Goal: Information Seeking & Learning: Learn about a topic

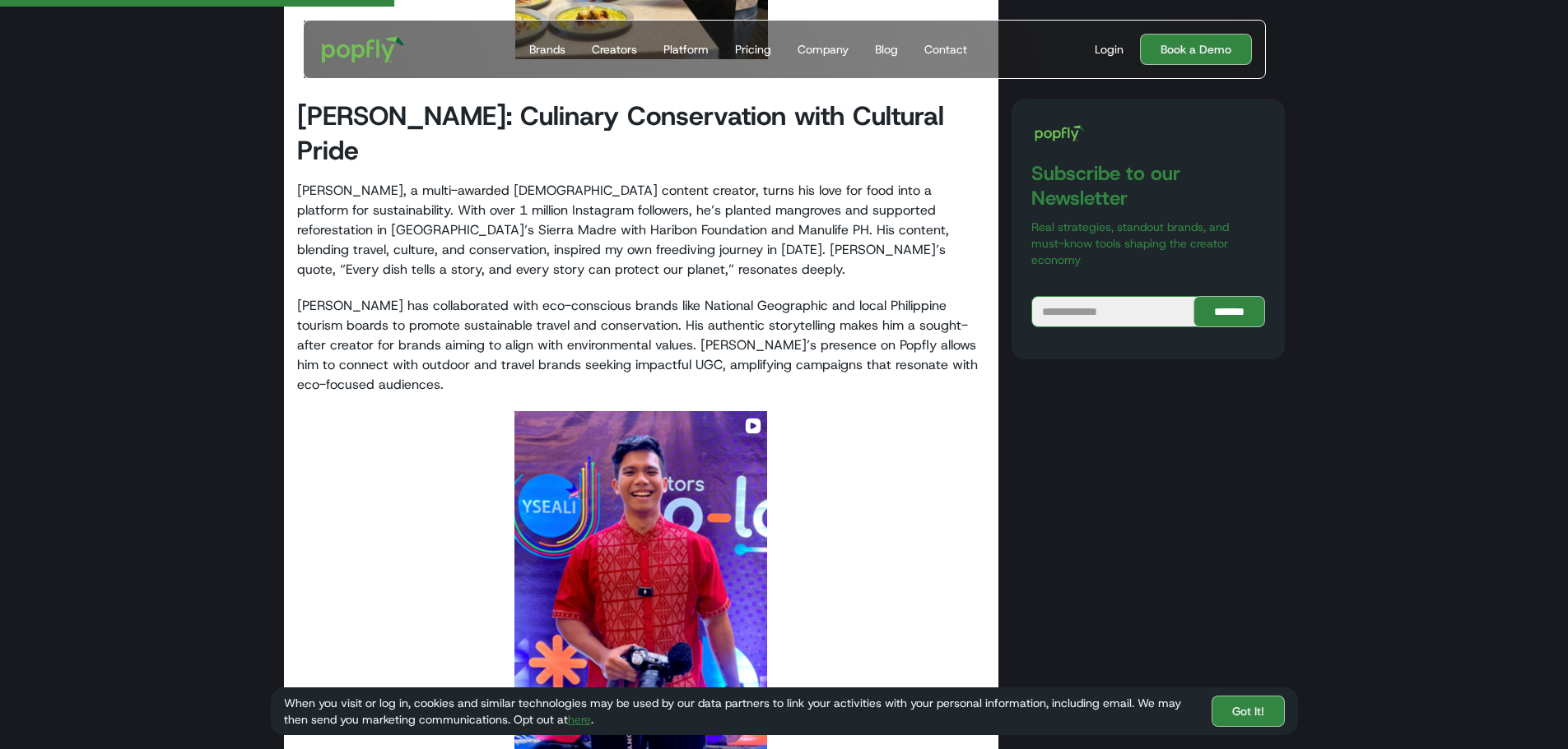
scroll to position [1833, 0]
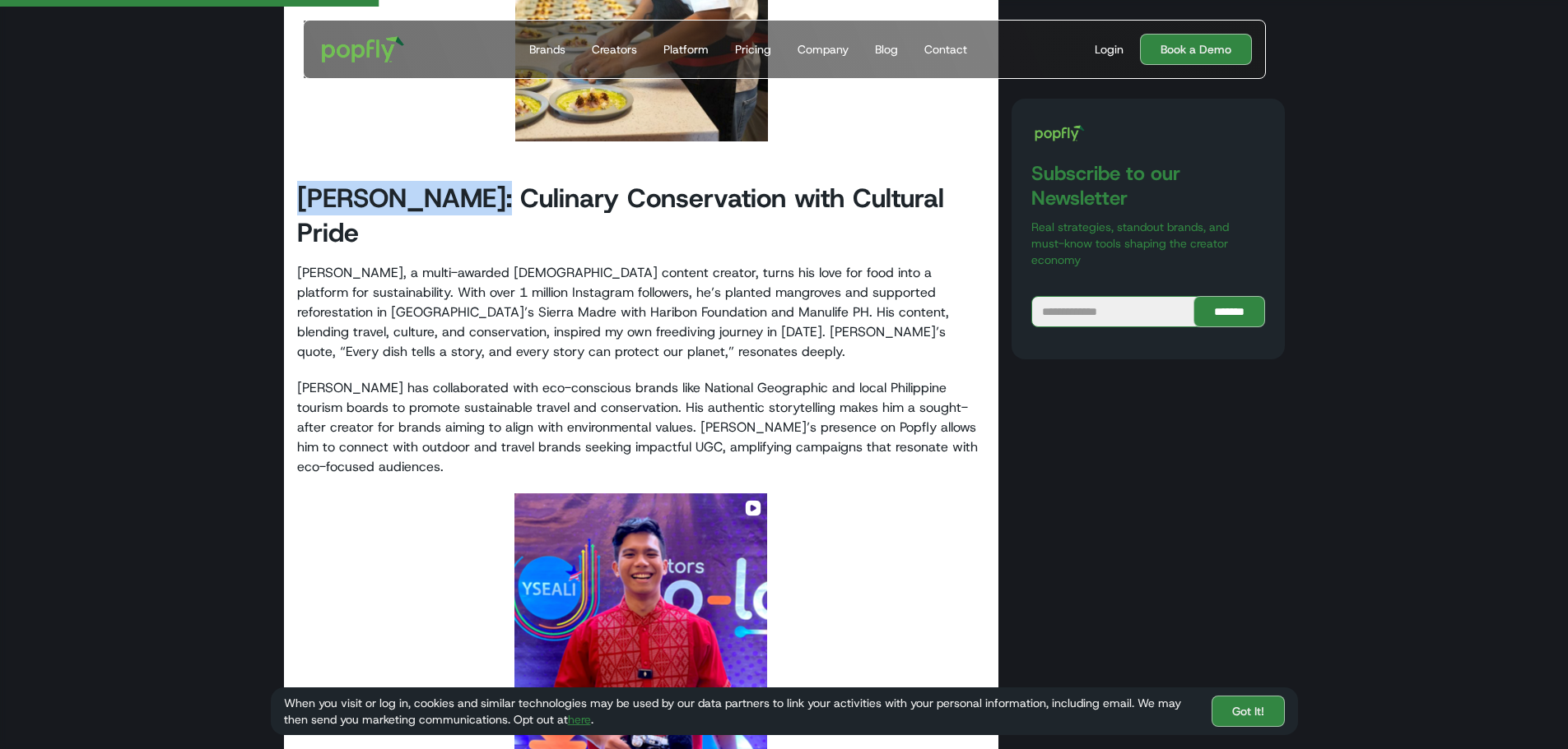
drag, startPoint x: 303, startPoint y: 166, endPoint x: 480, endPoint y: 174, distance: 177.2
click at [480, 181] on strong "[PERSON_NAME]: Culinary Conservation with Cultural Pride" at bounding box center [620, 216] width 647 height 69
copy strong "[PERSON_NAME]"
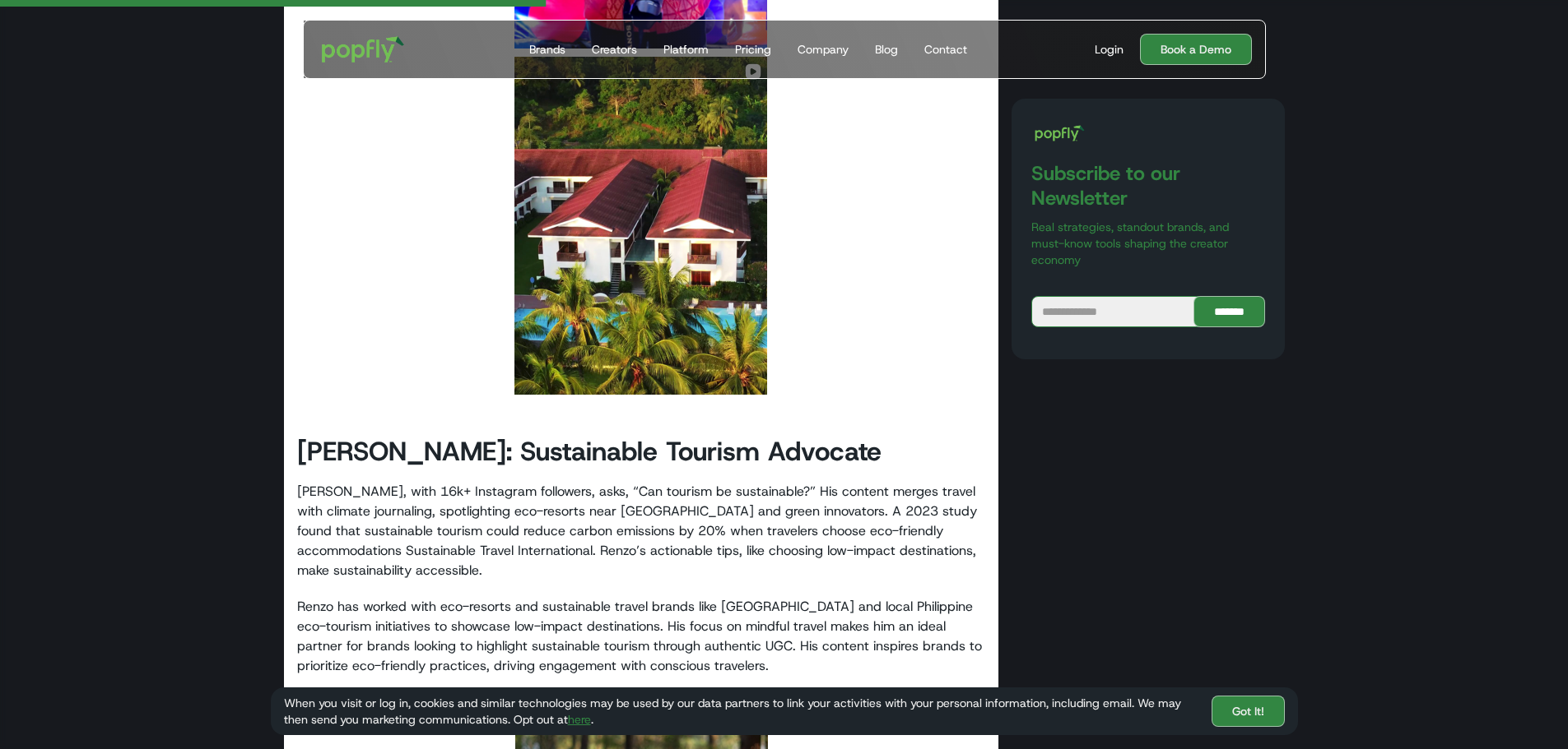
scroll to position [2656, 0]
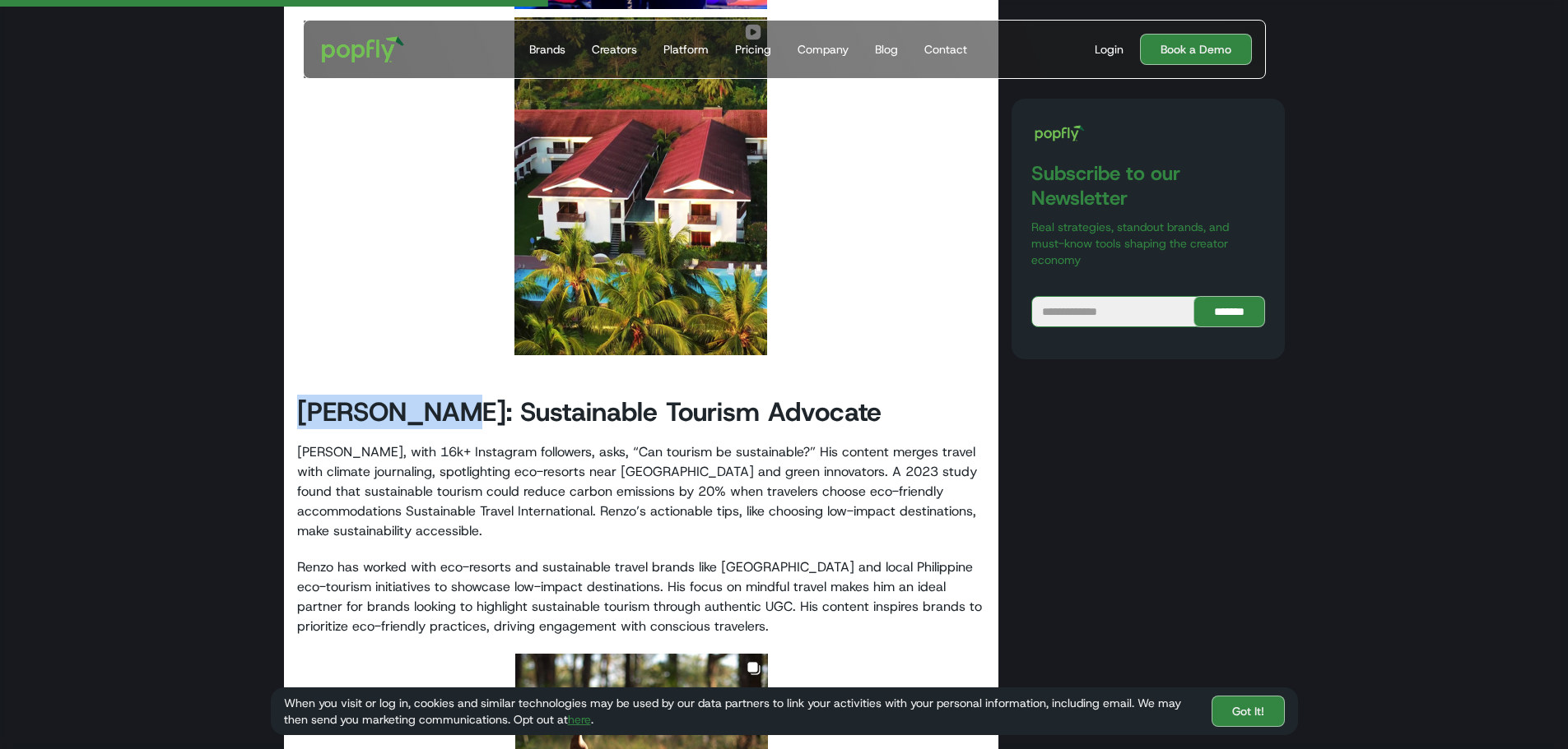
drag, startPoint x: 301, startPoint y: 376, endPoint x: 453, endPoint y: 363, distance: 152.6
click at [453, 395] on strong "[PERSON_NAME]: Sustainable Tourism Advocate" at bounding box center [589, 413] width 584 height 35
copy strong "[PERSON_NAME]"
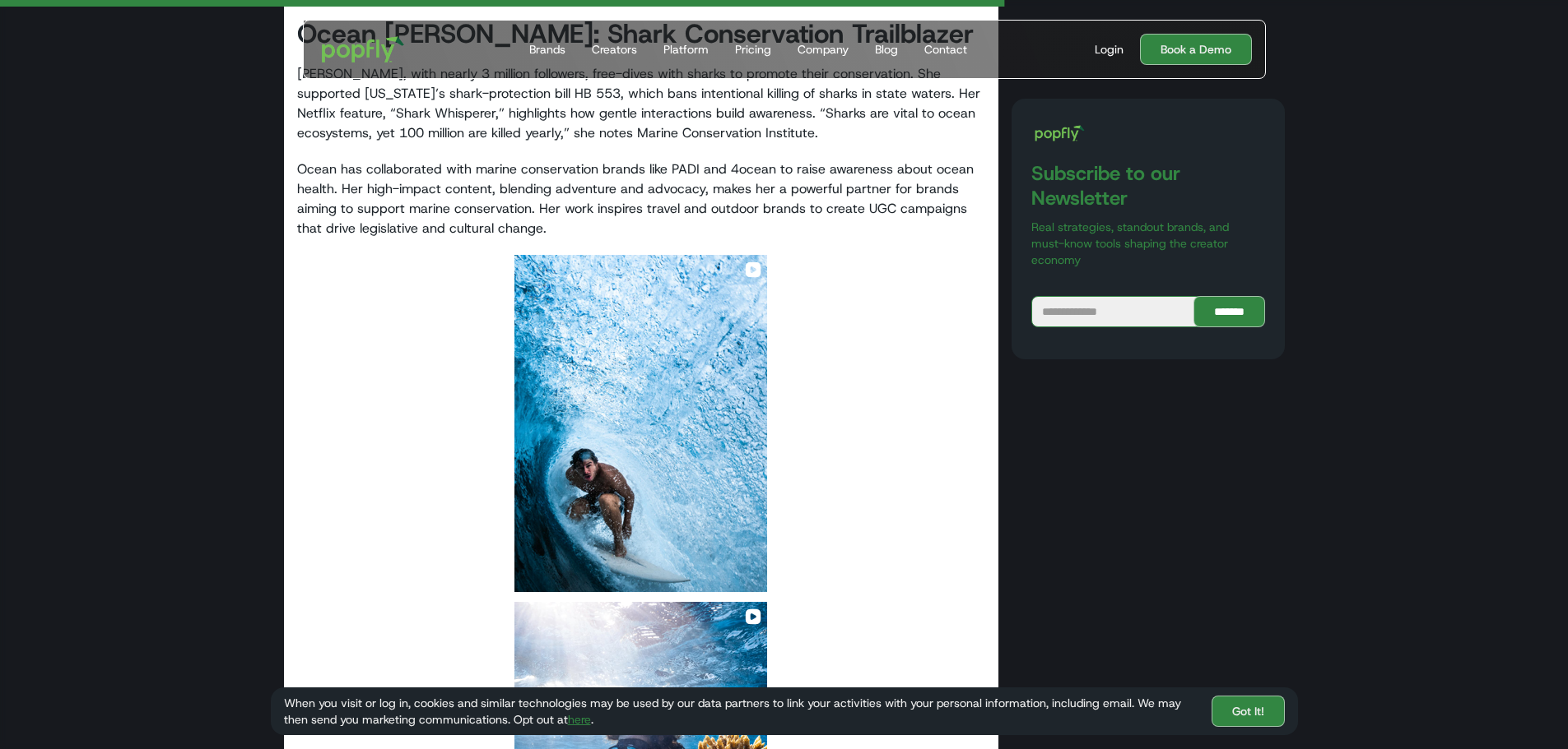
scroll to position [4630, 0]
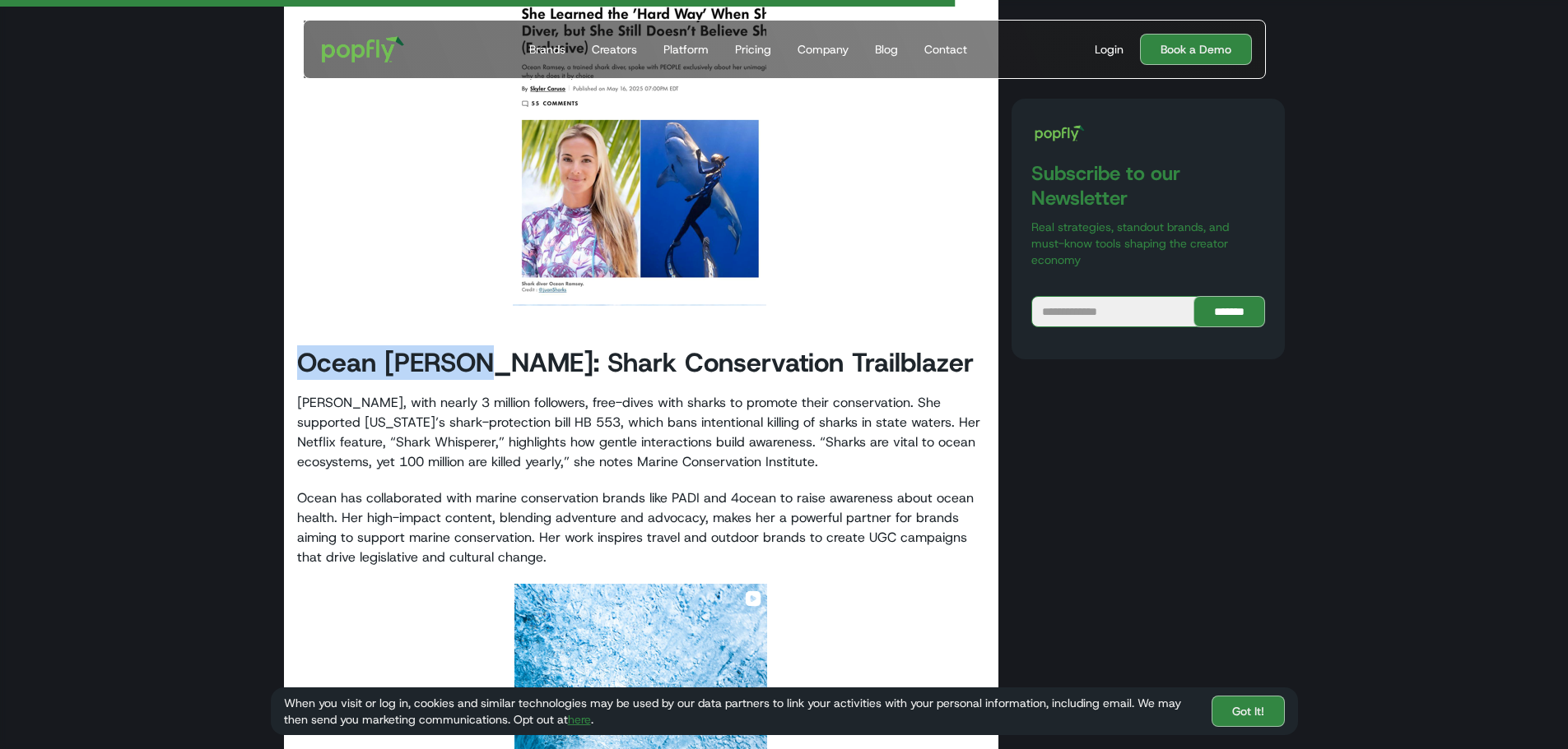
drag, startPoint x: 301, startPoint y: 317, endPoint x: 489, endPoint y: 323, distance: 188.1
click at [489, 345] on strong "Ocean [PERSON_NAME]: Shark Conservation Trailblazer" at bounding box center [635, 362] width 676 height 35
copy strong "Ocean [PERSON_NAME]:"
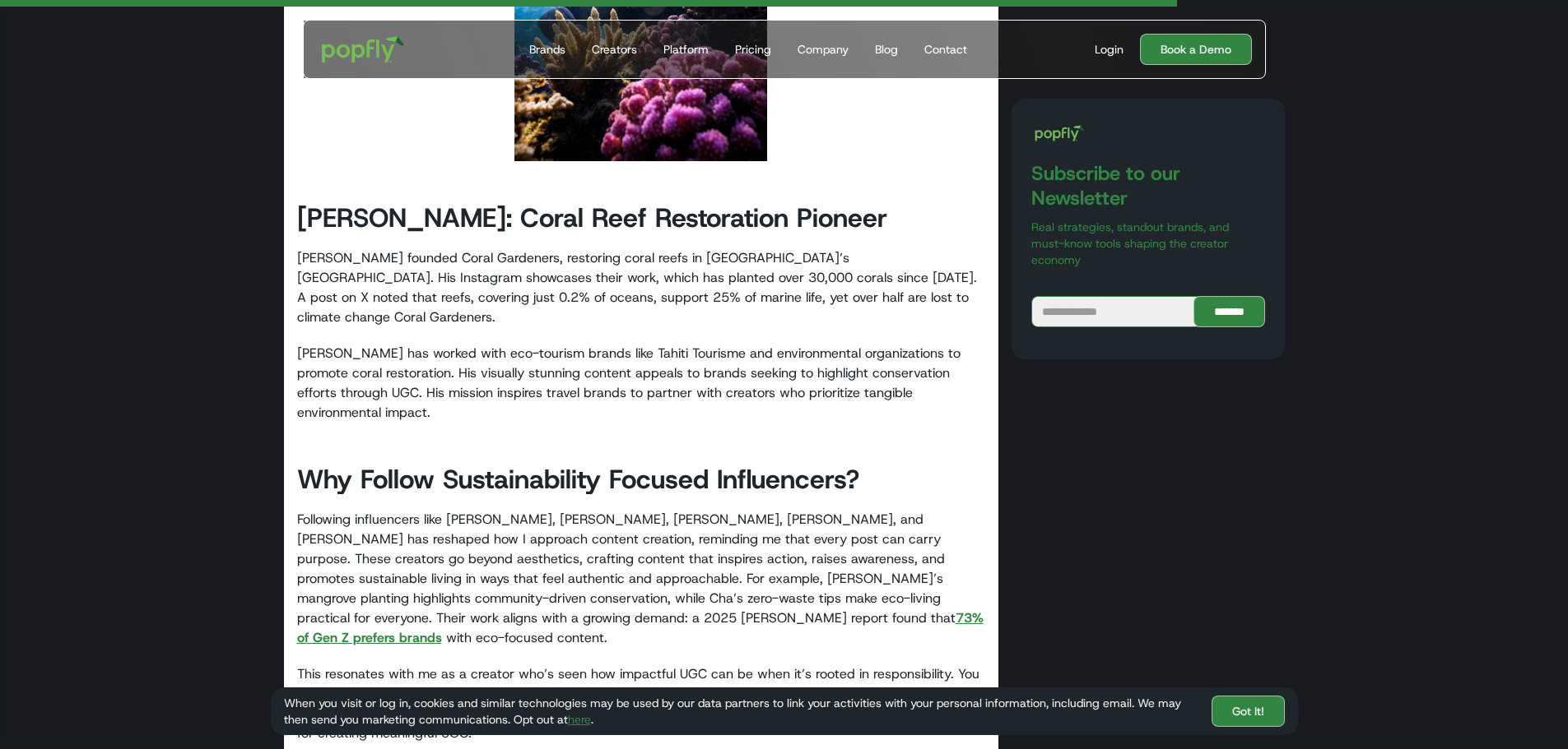
scroll to position [5700, 0]
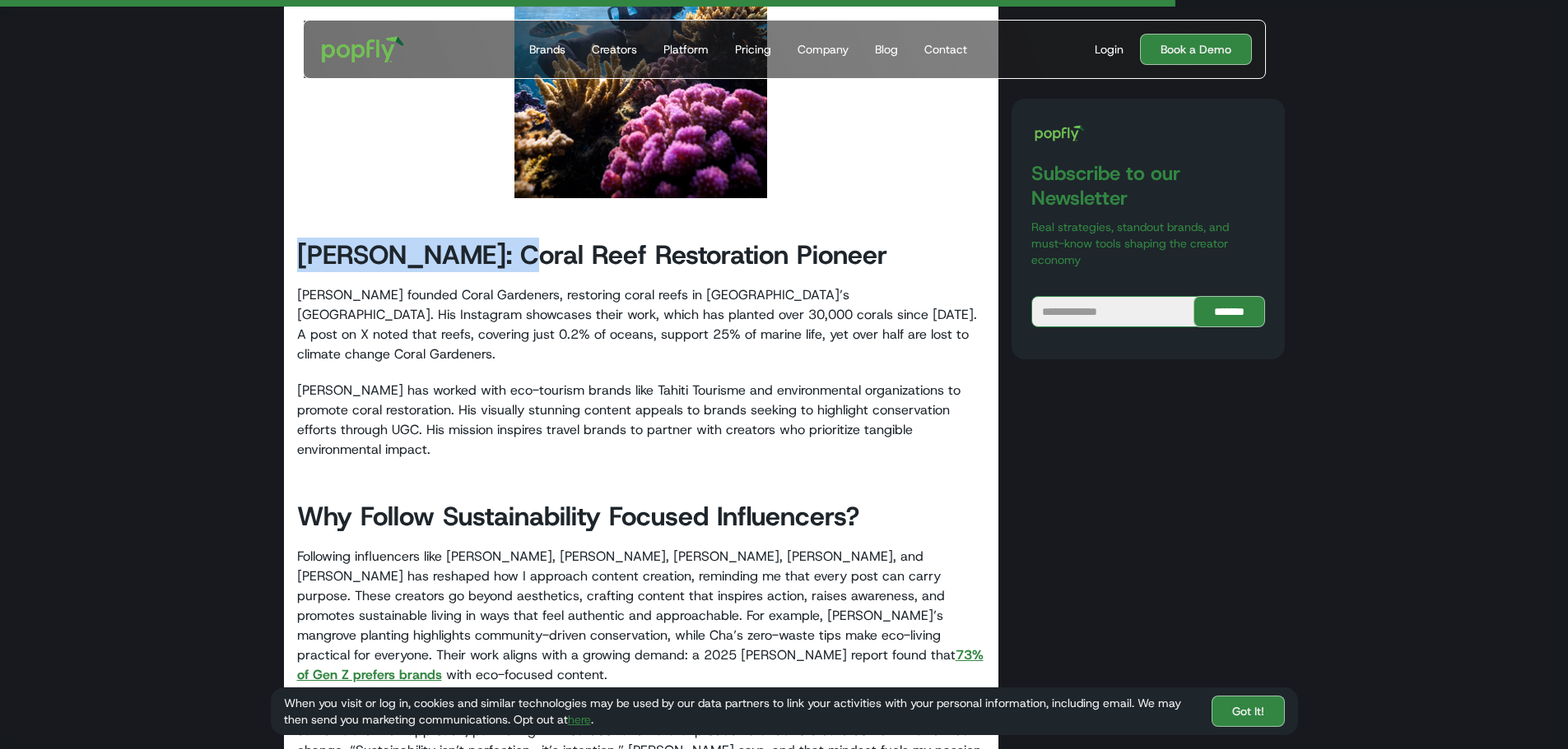
drag, startPoint x: 300, startPoint y: 214, endPoint x: 493, endPoint y: 211, distance: 193.0
click at [493, 238] on strong "[PERSON_NAME]: Coral Reef Restoration Pioneer" at bounding box center [592, 255] width 590 height 35
copy strong "[PERSON_NAME]"
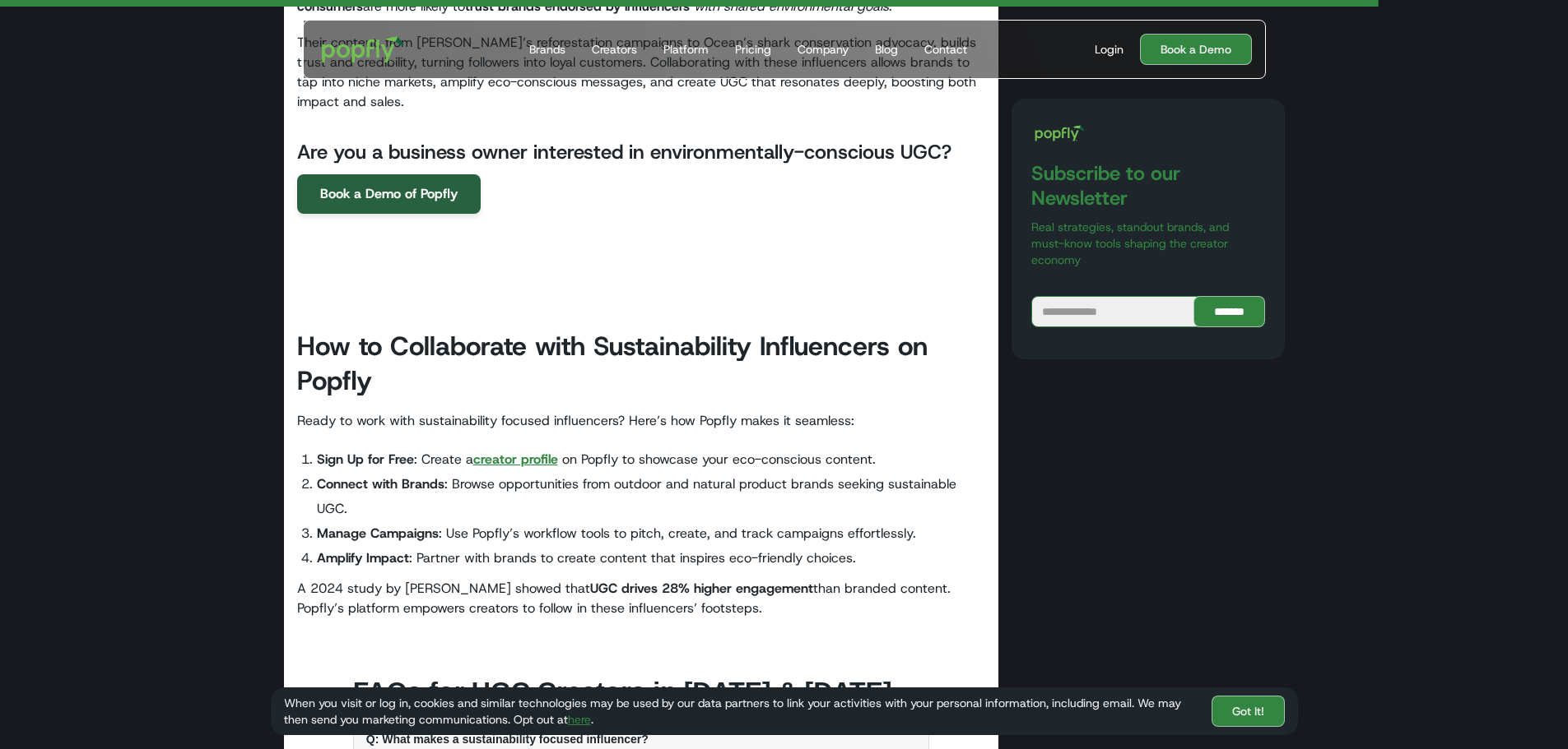
scroll to position [6687, 0]
